Goal: Navigation & Orientation: Find specific page/section

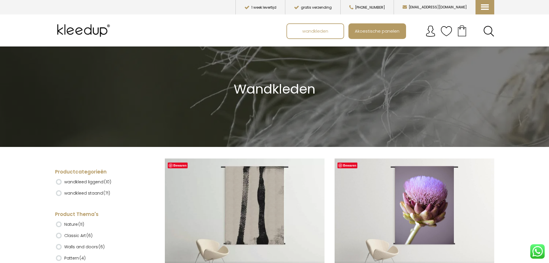
scroll to position [29, 0]
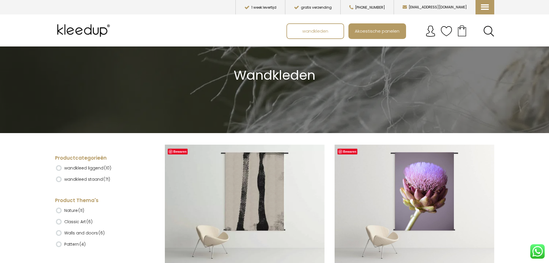
click at [60, 167] on ins at bounding box center [59, 168] width 6 height 6
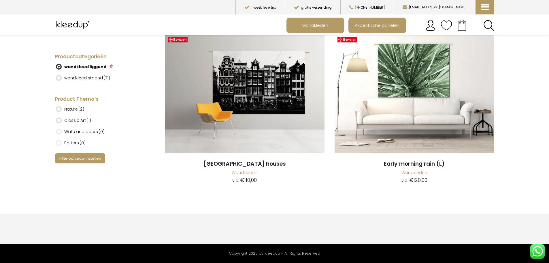
scroll to position [750, 0]
